Goal: Information Seeking & Learning: Learn about a topic

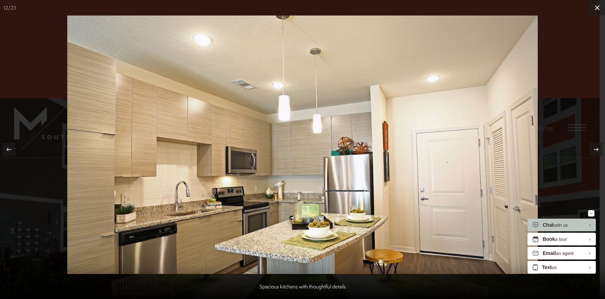
click at [599, 8] on icon at bounding box center [597, 8] width 8 height 8
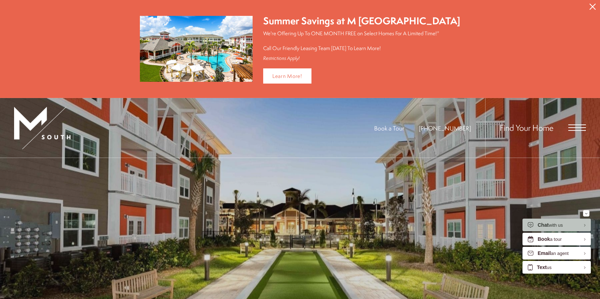
click at [590, 9] on icon "Close Alert" at bounding box center [592, 7] width 6 height 6
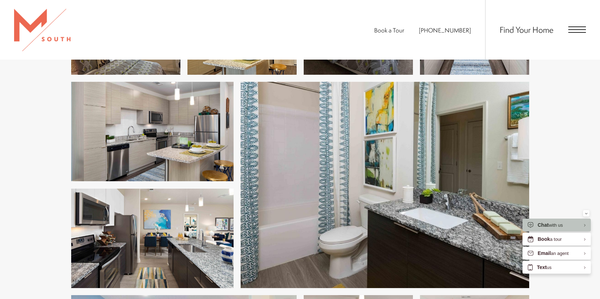
scroll to position [1232, 0]
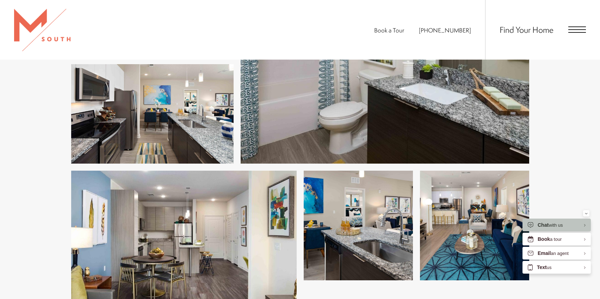
click at [577, 30] on span "Open Menu" at bounding box center [577, 29] width 18 height 1
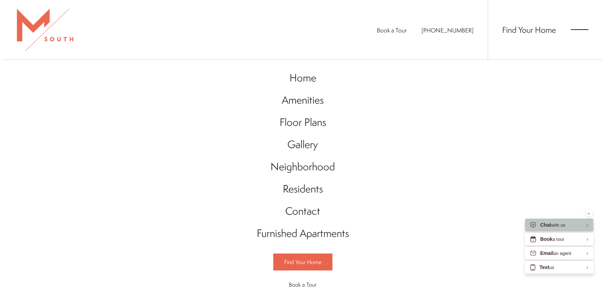
scroll to position [0, 0]
click at [287, 118] on span "Floor Plans" at bounding box center [302, 122] width 46 height 14
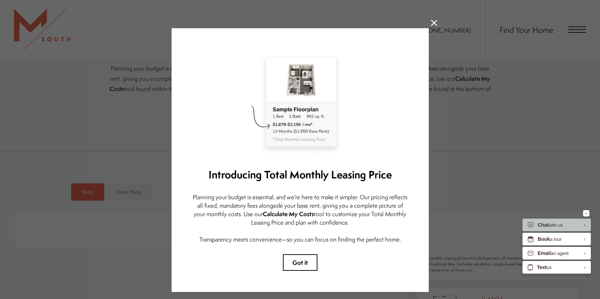
scroll to position [26, 0]
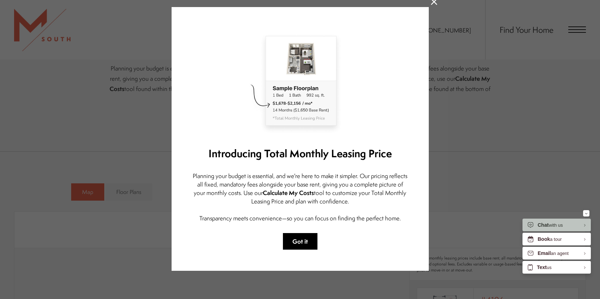
drag, startPoint x: 308, startPoint y: 237, endPoint x: 308, endPoint y: 230, distance: 7.8
click at [308, 233] on button "Got it" at bounding box center [300, 241] width 34 height 17
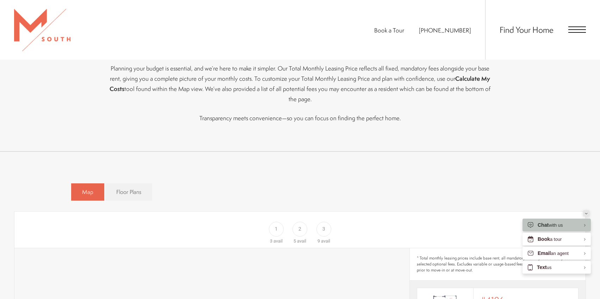
click at [588, 214] on button "Minimize" at bounding box center [586, 213] width 6 height 6
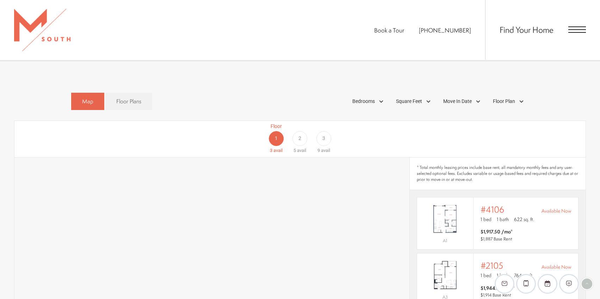
scroll to position [422, 0]
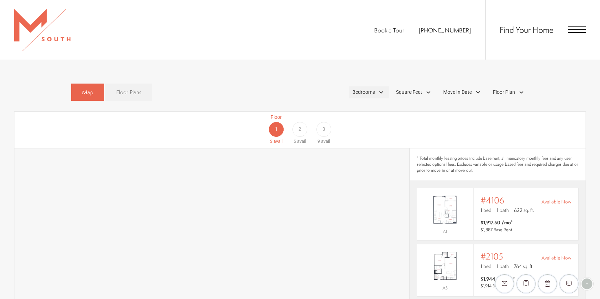
click at [359, 88] on span "Bedrooms" at bounding box center [363, 91] width 23 height 7
drag, startPoint x: 536, startPoint y: 107, endPoint x: 524, endPoint y: 107, distance: 12.3
click at [536, 113] on div "Floor 1 3 avail Floor 2 5 avail Floor 3 9 avail" at bounding box center [549, 128] width 571 height 31
click at [571, 33] on span "Open Menu" at bounding box center [577, 32] width 18 height 1
click at [81, 83] on link "Map" at bounding box center [87, 91] width 33 height 17
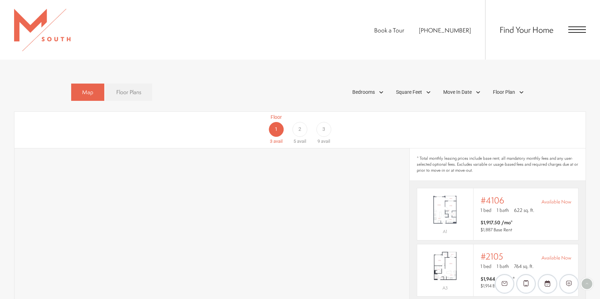
click at [122, 88] on span "Floor Plans" at bounding box center [128, 92] width 25 height 8
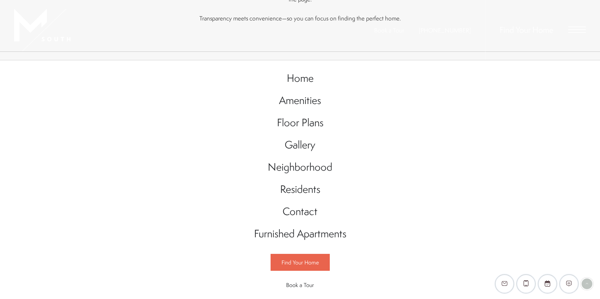
drag, startPoint x: 121, startPoint y: 80, endPoint x: 32, endPoint y: 137, distance: 105.2
click at [131, 88] on span "Floor Plans" at bounding box center [128, 92] width 25 height 8
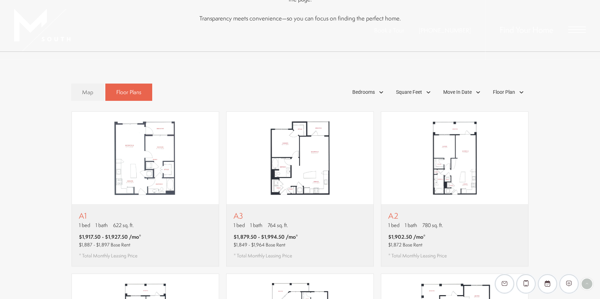
click at [0, 0] on span "Floor Plans" at bounding box center [0, 0] width 0 height 0
click at [305, 125] on img "View floor plan A3" at bounding box center [299, 158] width 147 height 92
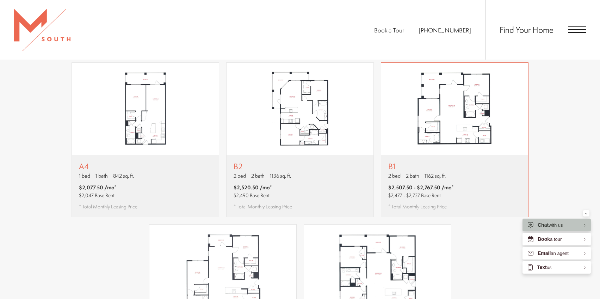
scroll to position [598, 0]
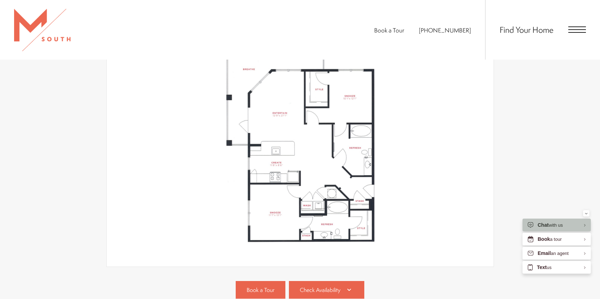
click at [577, 32] on span "Open Menu" at bounding box center [577, 29] width 18 height 6
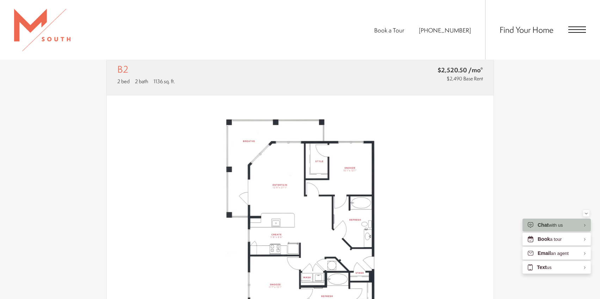
scroll to position [70, 0]
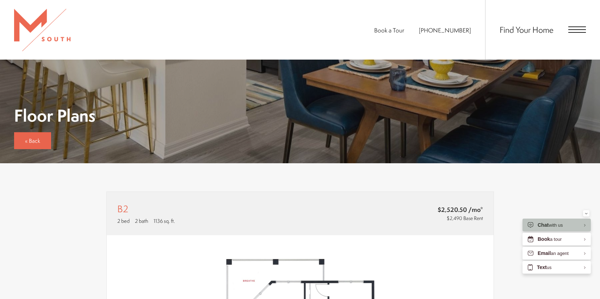
click at [577, 31] on span "Open Menu" at bounding box center [577, 29] width 18 height 6
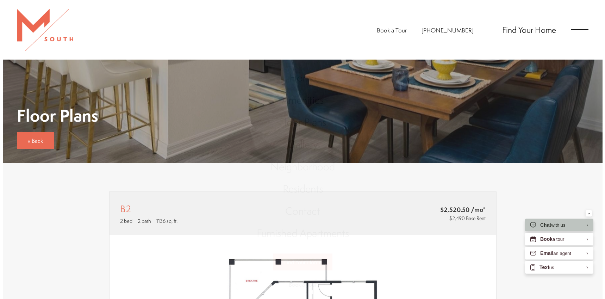
scroll to position [0, 0]
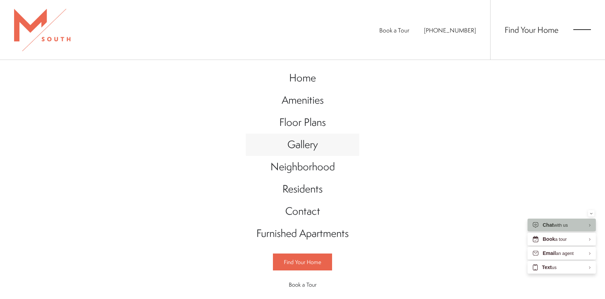
click at [295, 146] on span "Gallery" at bounding box center [302, 144] width 31 height 14
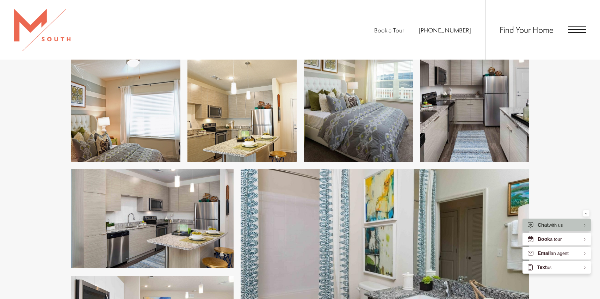
scroll to position [1197, 0]
